Goal: Information Seeking & Learning: Learn about a topic

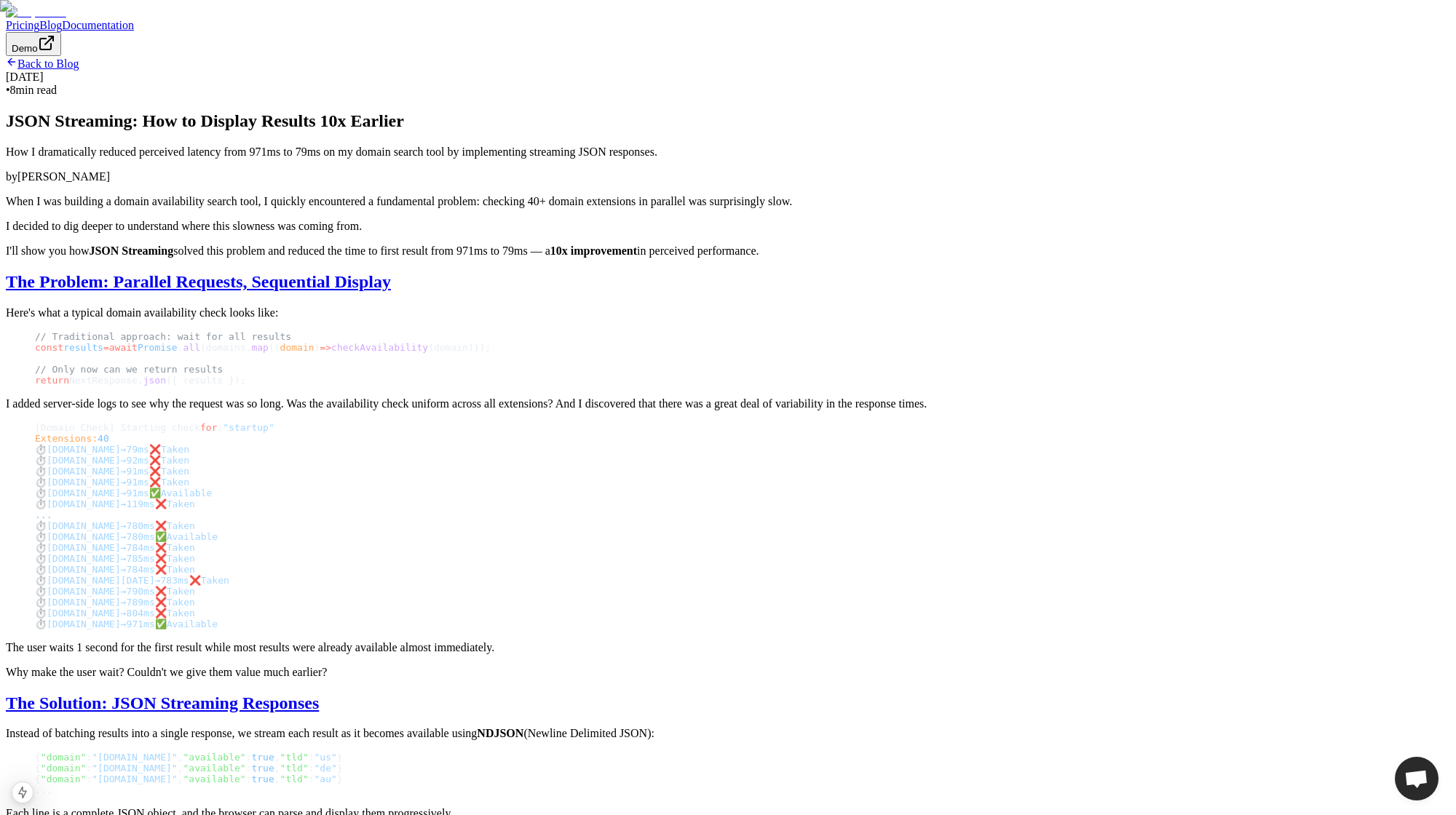
click at [79, 70] on link "Back to Blog" at bounding box center [42, 64] width 73 height 13
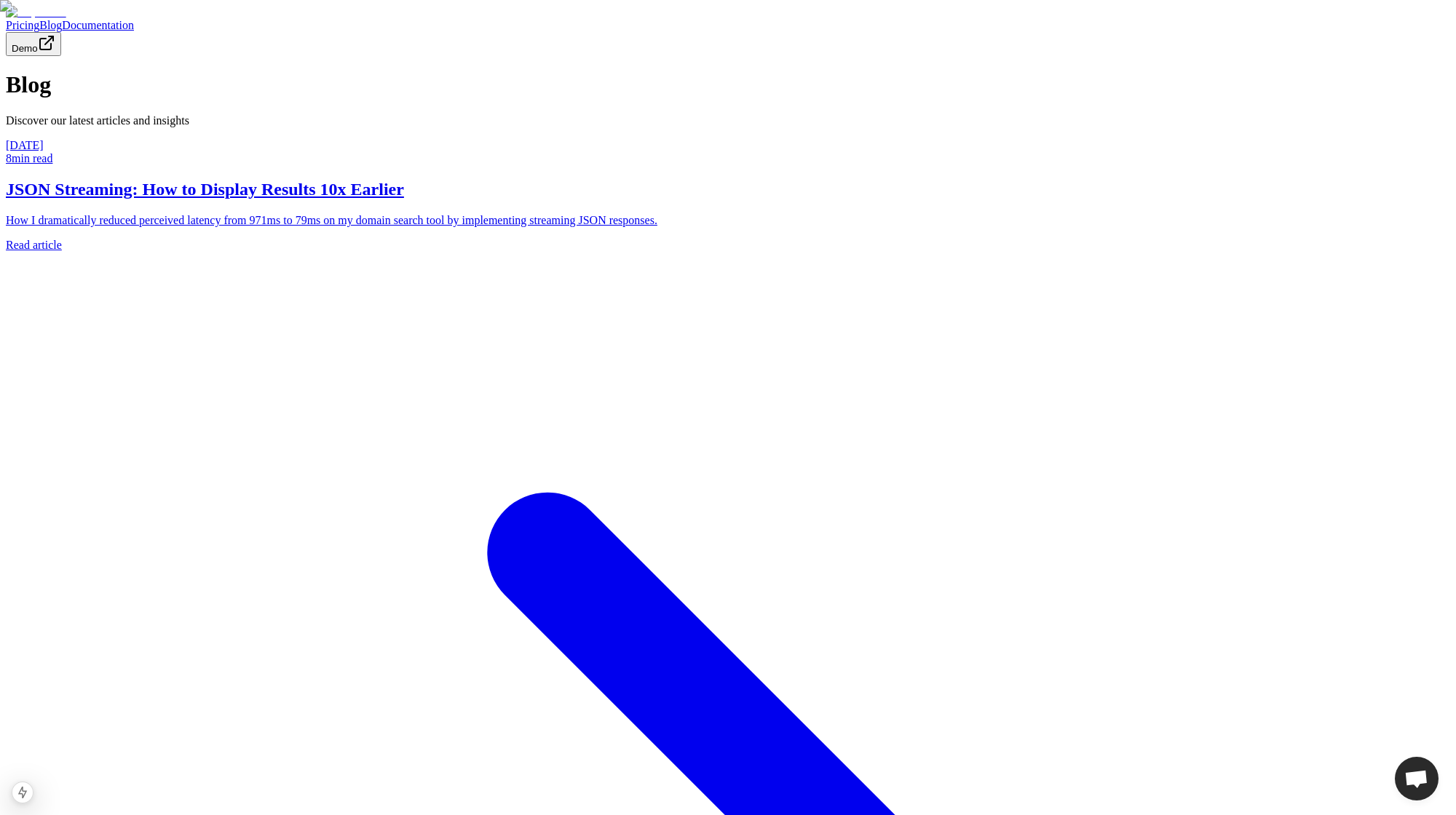
scroll to position [42, 0]
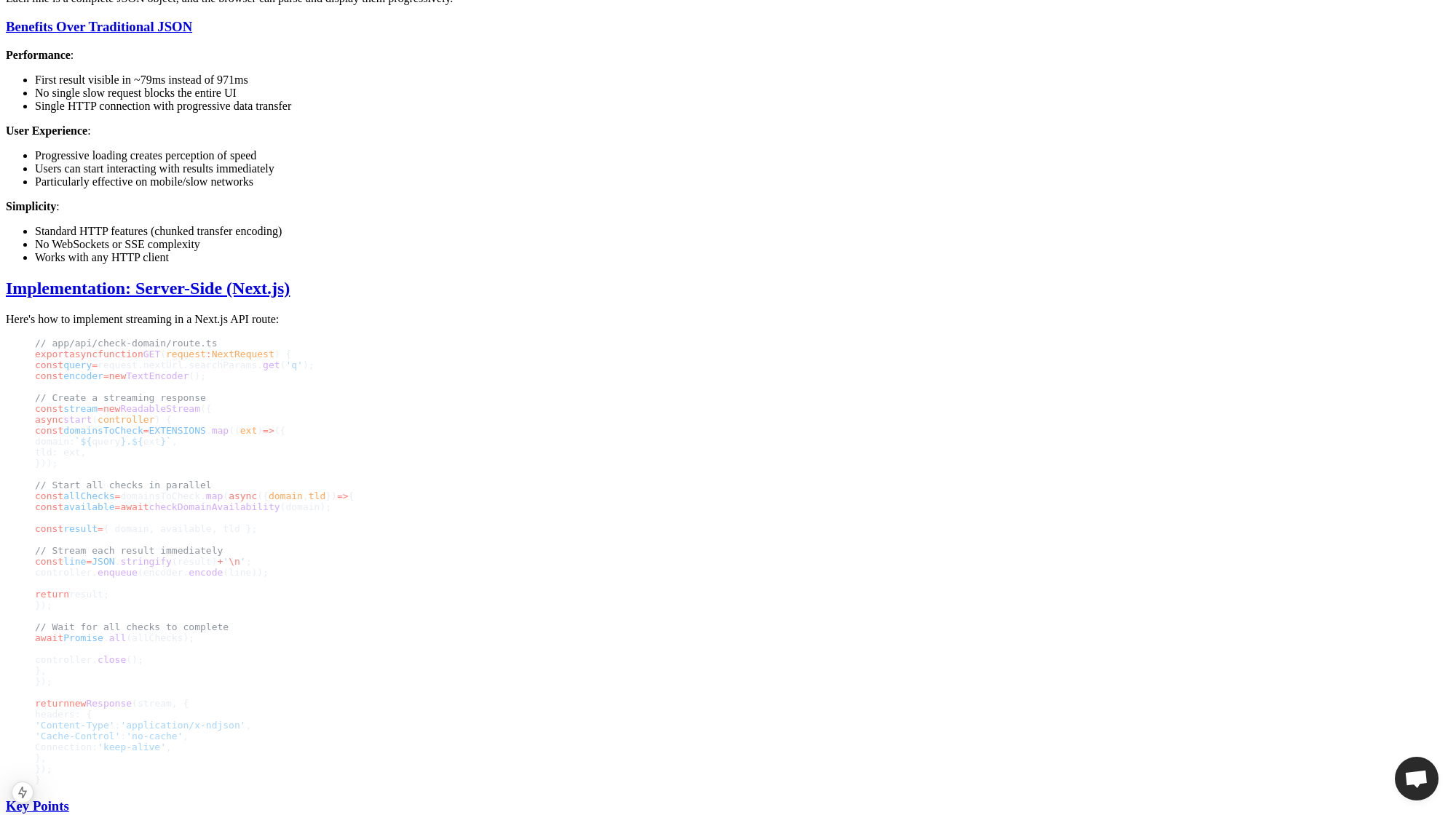
scroll to position [546, 0]
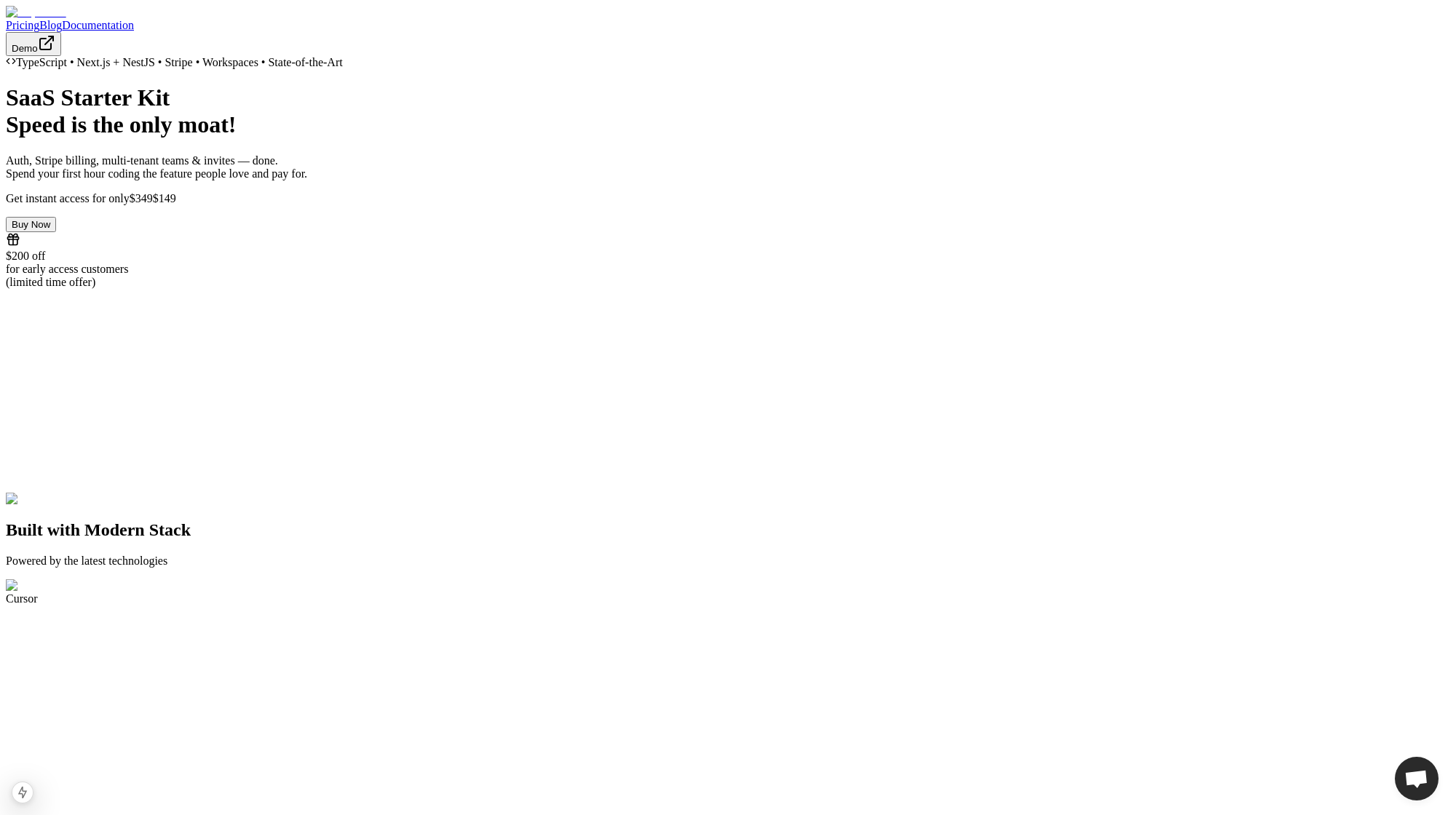
scroll to position [42, 0]
